Goal: Task Accomplishment & Management: Complete application form

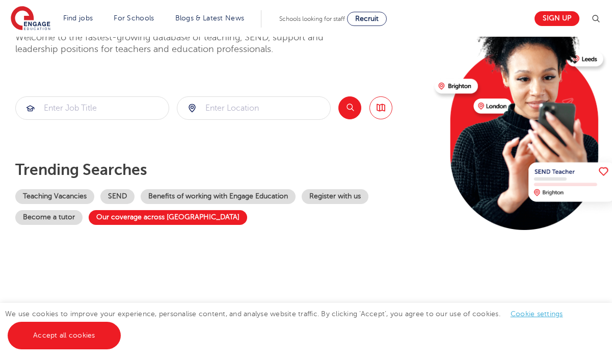
scroll to position [85, 0]
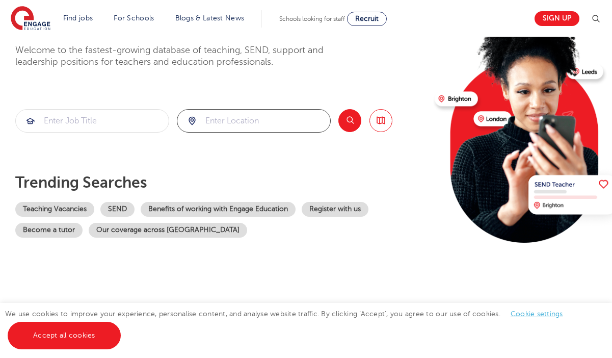
click at [252, 115] on input "search" at bounding box center [253, 121] width 153 height 22
click button "Submit" at bounding box center [0, 0] width 0 height 0
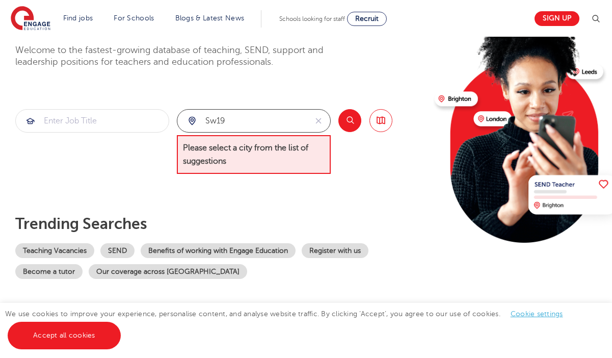
click at [285, 124] on input "sw19" at bounding box center [241, 121] width 129 height 22
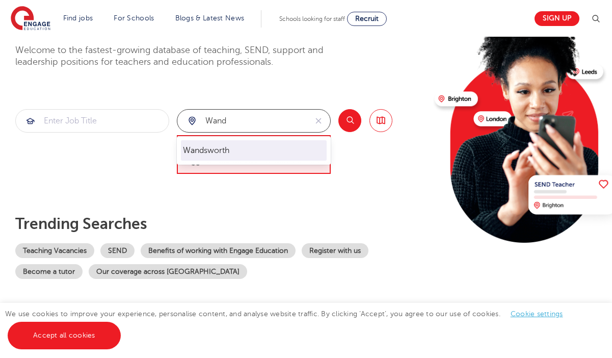
click at [272, 145] on li "Wandsworth" at bounding box center [254, 150] width 146 height 20
type input "Wandsworth"
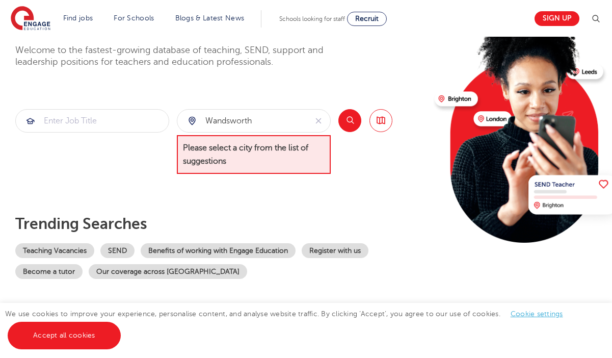
click at [352, 121] on button "Search" at bounding box center [349, 120] width 23 height 23
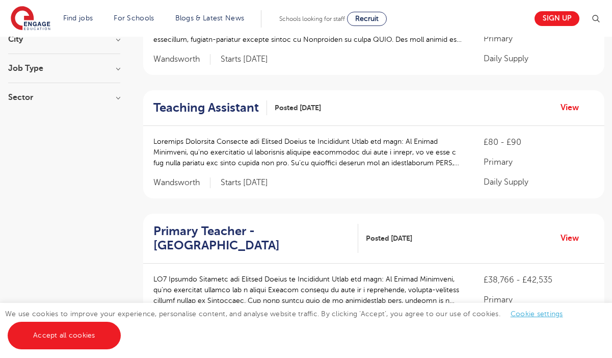
scroll to position [178, 0]
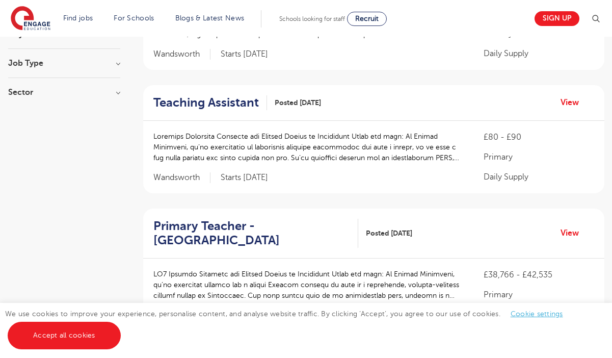
click at [245, 102] on h2 "Teaching Assistant" at bounding box center [205, 102] width 105 height 15
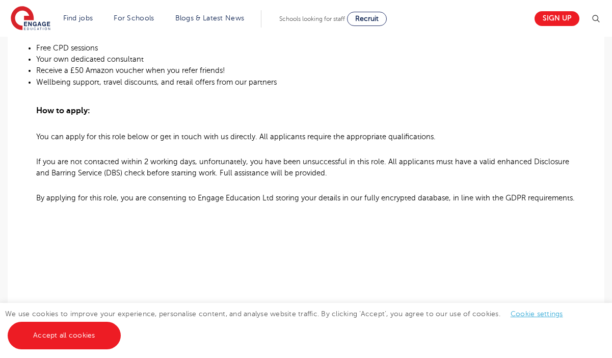
scroll to position [861, 0]
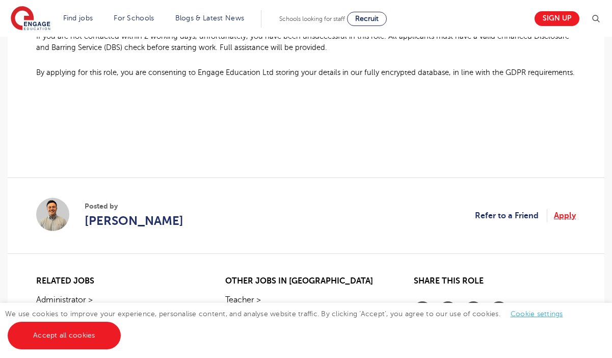
click at [562, 222] on link "Apply" at bounding box center [565, 215] width 22 height 13
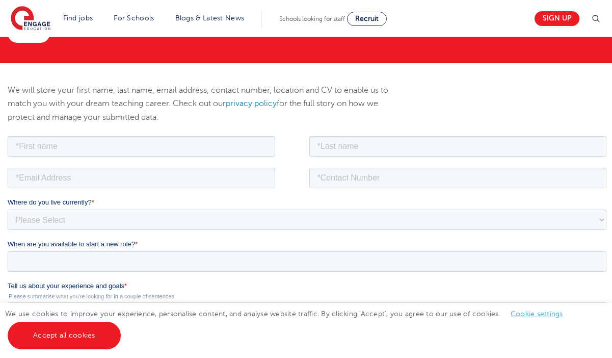
scroll to position [85, 0]
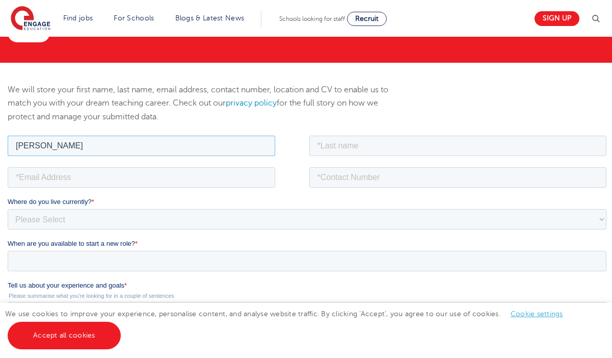
type input "[PERSON_NAME]"
type input "Utley"
type input "07791164862"
click at [124, 166] on div at bounding box center [159, 176] width 302 height 22
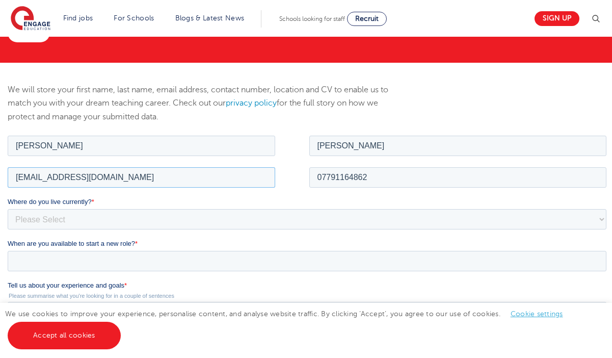
type input "harryutley@hotmail.co.uk"
select select "UK"
select select "London"
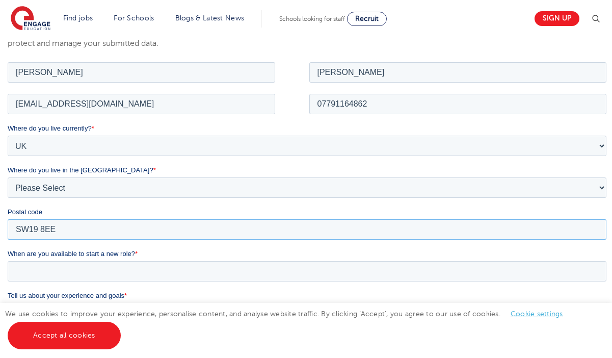
scroll to position [179, 0]
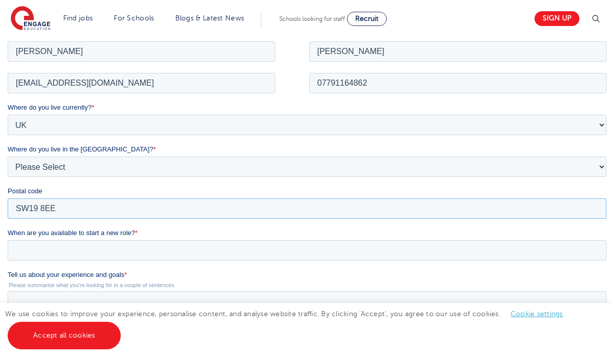
type input "SW19 8EE"
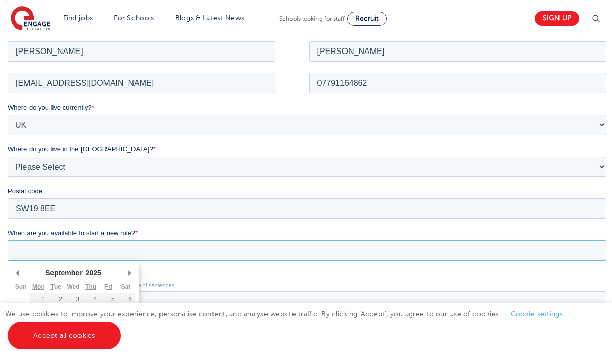
click at [46, 245] on input "When are you available to start a new role? *" at bounding box center [307, 250] width 599 height 20
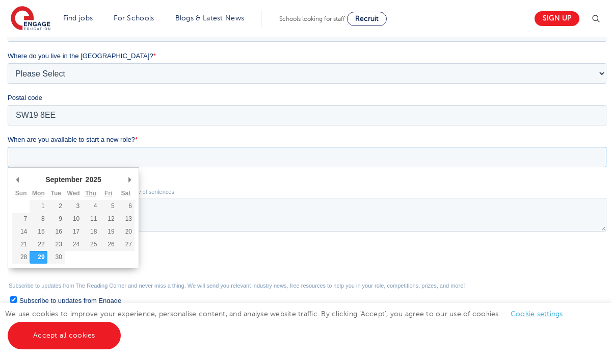
scroll to position [285, 0]
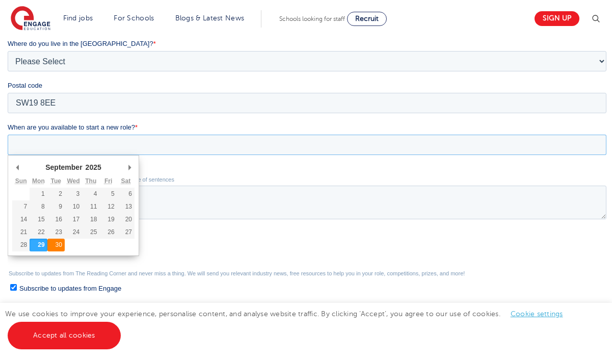
type div "2025-09-30"
type input "2025/09/30"
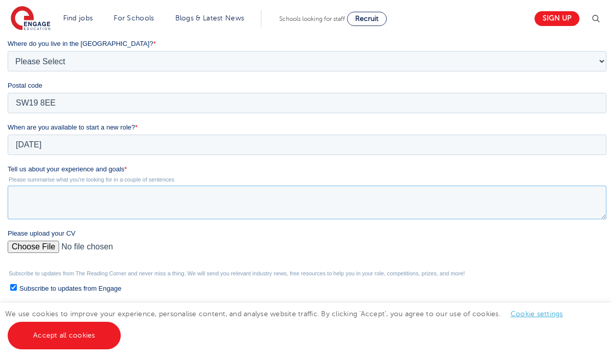
click at [85, 205] on textarea "Tell us about your experience and goals *" at bounding box center [307, 203] width 599 height 34
type textarea "I"
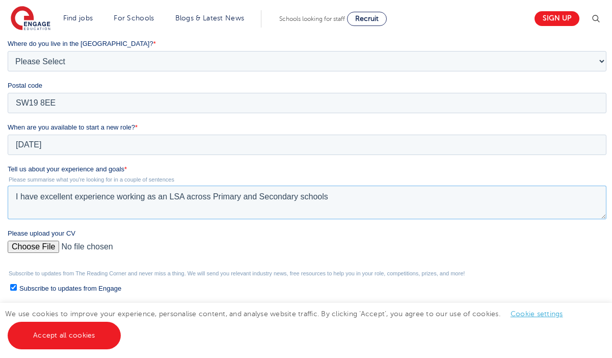
click at [194, 195] on textarea "I have excellent experience working as an LSA across Primary and Secondary scho…" at bounding box center [307, 203] width 599 height 34
click at [340, 198] on textarea "I have excellent experience working as an LSA in Primary and Secondary schools" at bounding box center [307, 203] width 599 height 34
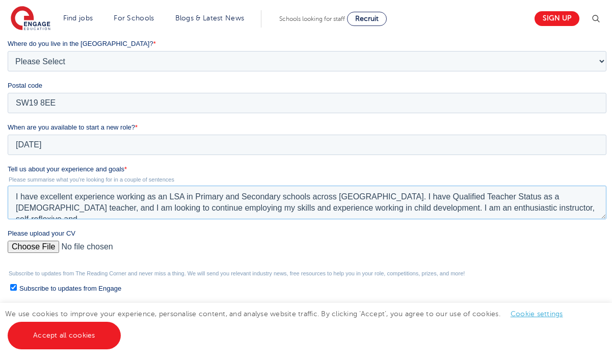
type textarea "I have excellent experience working as an LSA in Primary and Secondary schools …"
click at [44, 241] on div "Please upload your CV" at bounding box center [309, 244] width 603 height 33
click at [43, 251] on input "Please upload your CV" at bounding box center [307, 251] width 599 height 20
type input "C:\fakepath\Harry Utley CV.pdf"
click at [529, 212] on textarea "I have excellent experience working as an LSA in Primary and Secondary schools …" at bounding box center [307, 203] width 599 height 34
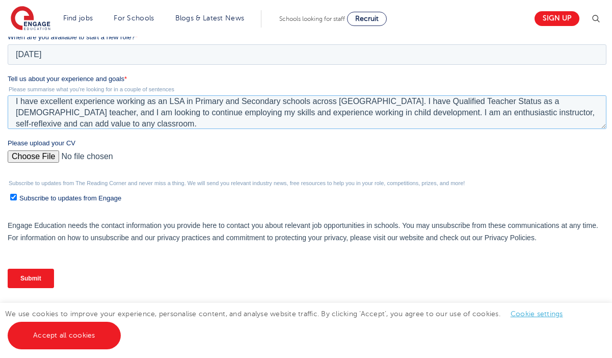
scroll to position [394, 0]
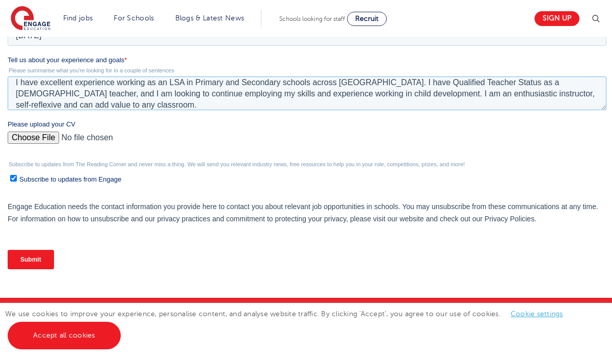
type textarea "I have excellent experience working as an LSA in Primary and Secondary schools …"
click at [31, 257] on input "Submit" at bounding box center [31, 259] width 46 height 19
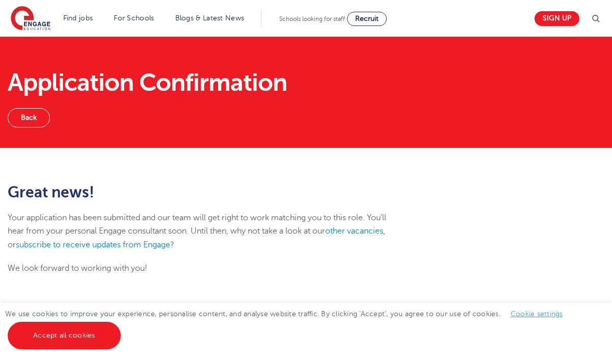
click at [30, 111] on link "Back" at bounding box center [29, 117] width 42 height 19
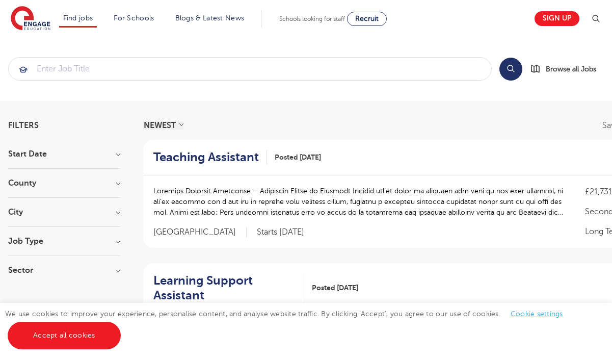
click at [82, 215] on h3 "City" at bounding box center [64, 212] width 112 height 8
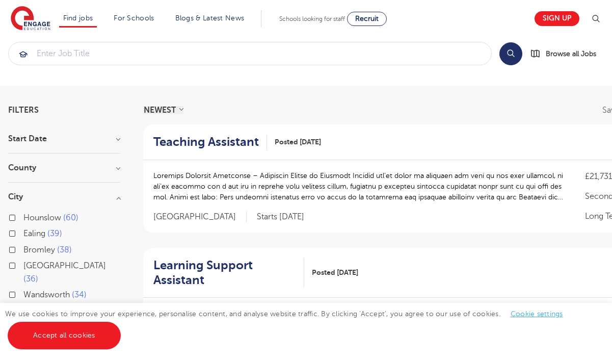
scroll to position [17, 0]
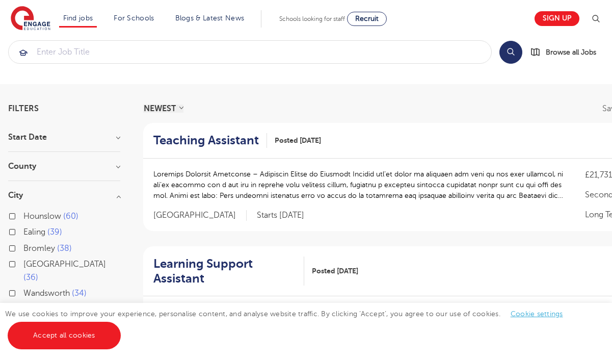
click at [23, 286] on label "Wandsworth 34" at bounding box center [54, 292] width 63 height 13
click at [23, 288] on input "Wandsworth 34" at bounding box center [26, 291] width 7 height 7
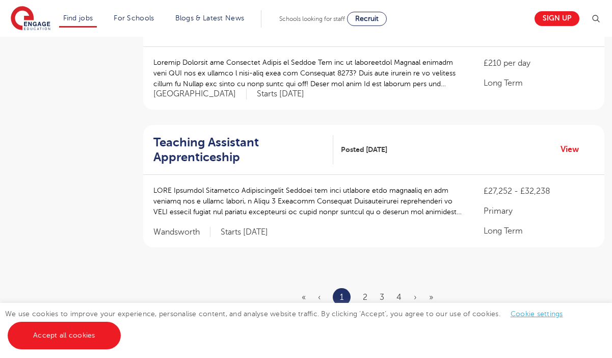
scroll to position [1200, 0]
